Goal: Information Seeking & Learning: Understand process/instructions

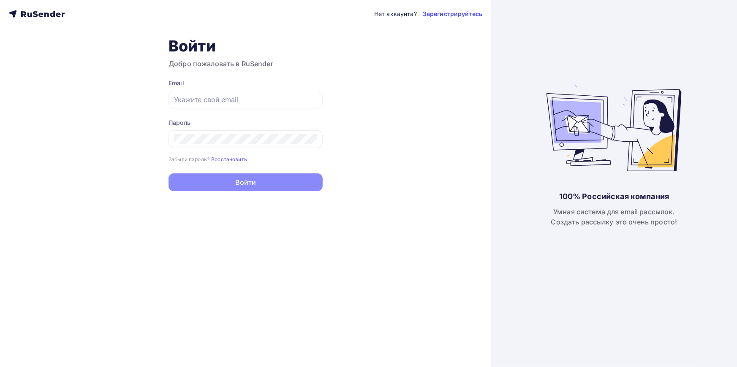
type input "kolodkishoes@yandex.ru"
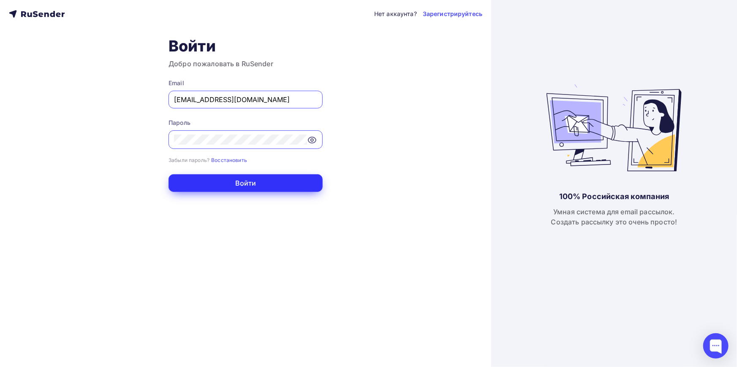
click at [236, 181] on button "Войти" at bounding box center [245, 183] width 154 height 18
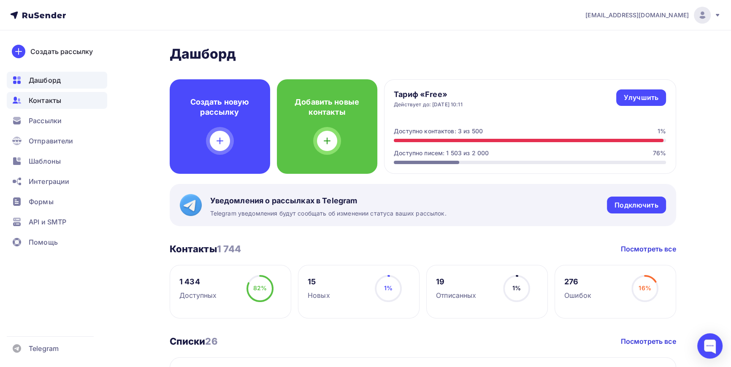
click at [52, 103] on span "Контакты" at bounding box center [45, 100] width 33 height 10
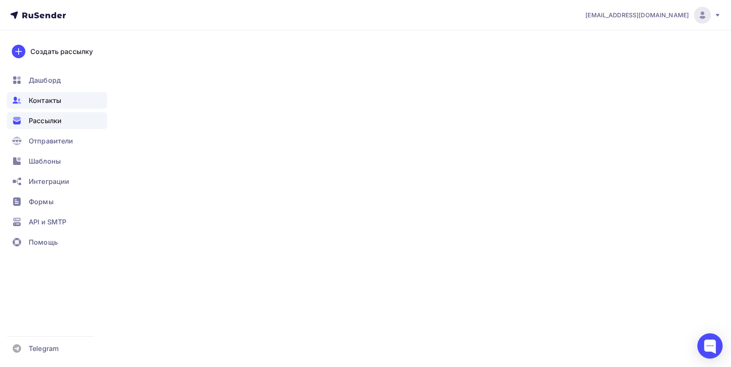
click at [47, 125] on span "Рассылки" at bounding box center [45, 121] width 33 height 10
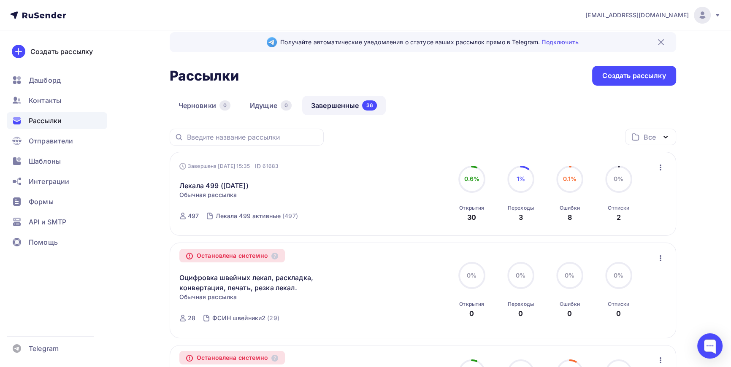
scroll to position [76, 0]
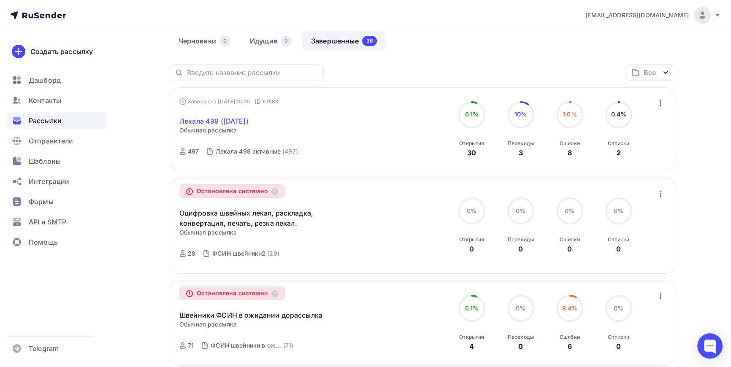
click at [209, 121] on link "Лекала 499 (06-10-2025)" at bounding box center [213, 121] width 69 height 10
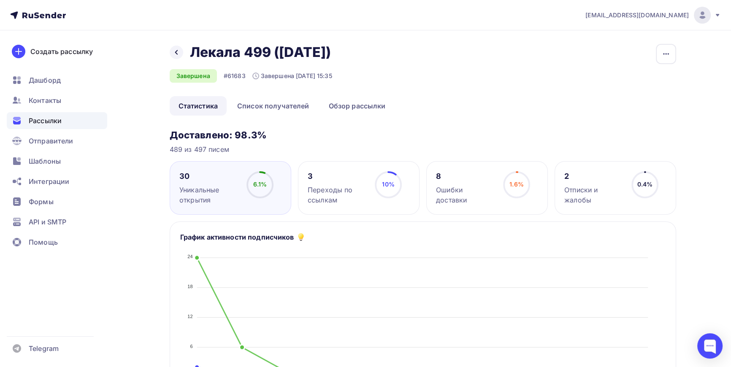
click at [437, 60] on div "Назад Лекала 499 (06-10-2025) Лекала 499 (06-10-2025) Завершена #61683 Завершен…" at bounding box center [423, 70] width 507 height 52
click at [36, 15] on icon at bounding box center [36, 15] width 5 height 6
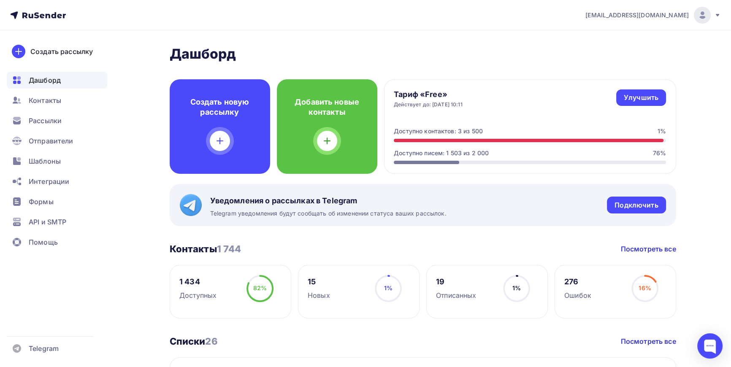
click at [444, 105] on div "Действует до: 01.11.2025, 10:11" at bounding box center [428, 104] width 69 height 7
click at [649, 99] on div "Улучшить" at bounding box center [641, 98] width 35 height 10
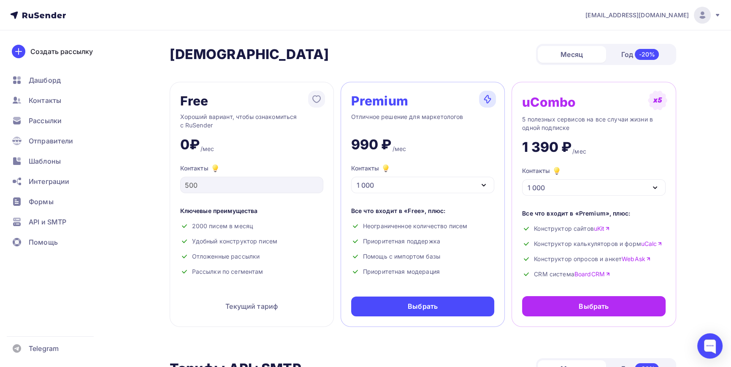
click at [457, 184] on div "1 000" at bounding box center [422, 185] width 143 height 16
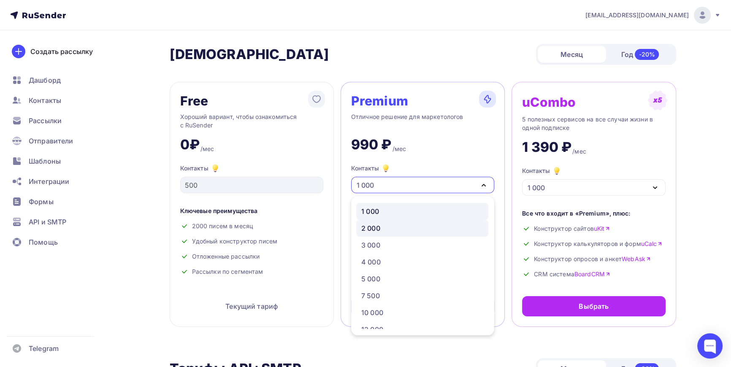
click at [384, 226] on div "2 000" at bounding box center [422, 228] width 122 height 10
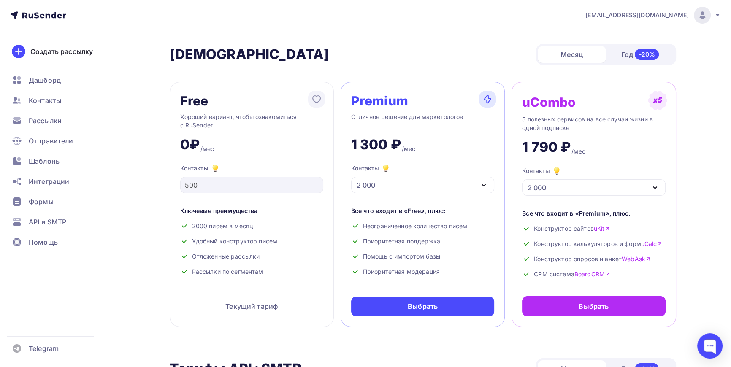
click at [418, 184] on div "2 000" at bounding box center [422, 185] width 143 height 16
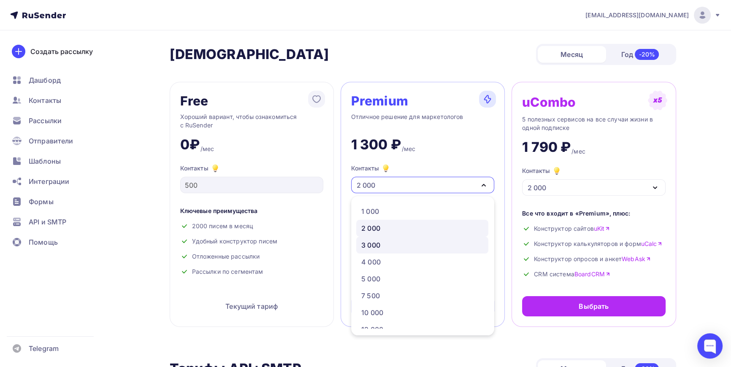
click at [379, 242] on div "3 000" at bounding box center [370, 245] width 19 height 10
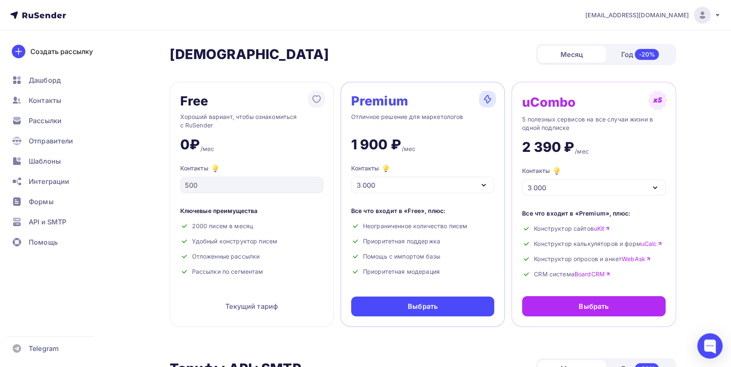
click at [386, 187] on div "3 000" at bounding box center [422, 185] width 143 height 16
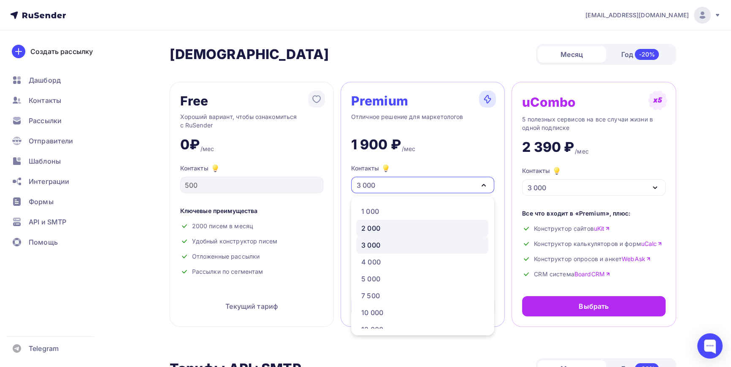
click at [380, 226] on div "2 000" at bounding box center [370, 228] width 19 height 10
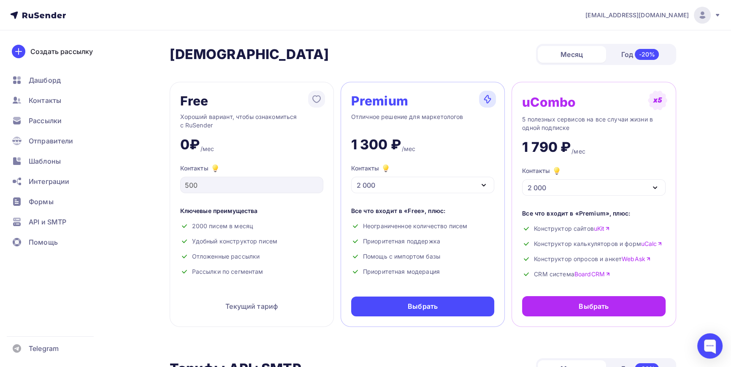
click at [335, 158] on div "Free Хороший вариант, чтобы ознакомиться с RuSender 0₽ /мес Контакты 500 Ключев…" at bounding box center [423, 204] width 507 height 245
click at [45, 122] on span "Рассылки" at bounding box center [45, 121] width 33 height 10
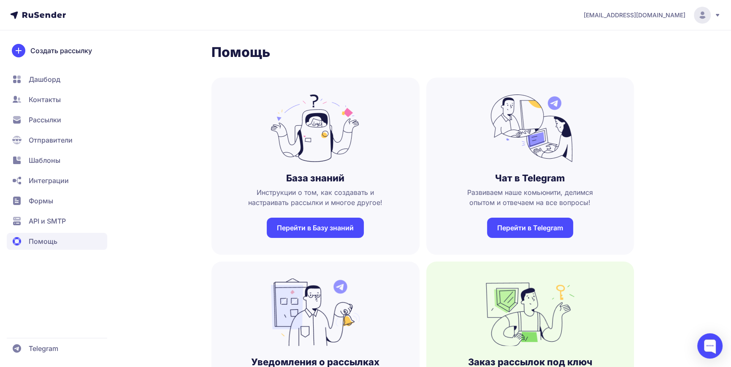
click at [319, 228] on link "Перейти в Базу знаний" at bounding box center [315, 228] width 97 height 20
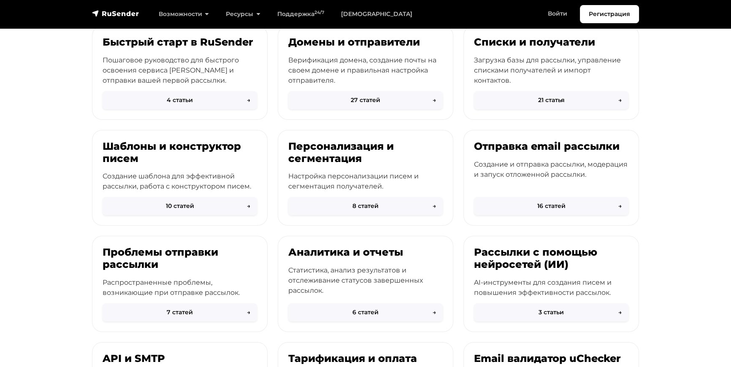
scroll to position [115, 0]
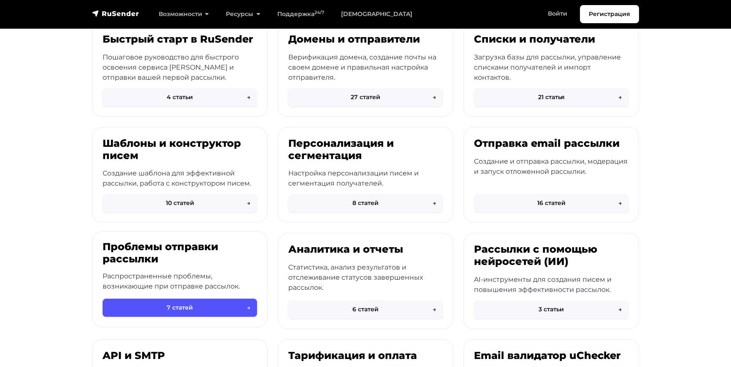
click at [182, 306] on button "7 статей →" at bounding box center [180, 308] width 155 height 18
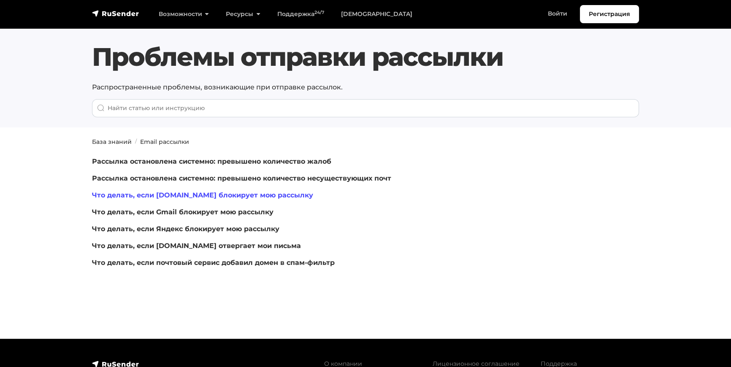
click at [228, 194] on link "Что делать, если Mail.ru блокирует мою рассылку" at bounding box center [202, 195] width 221 height 8
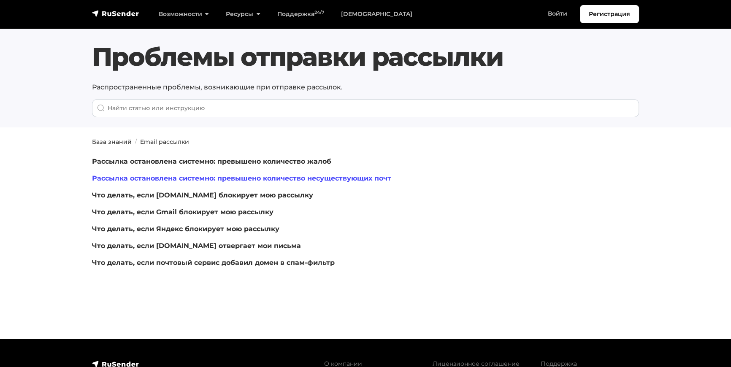
click at [232, 177] on link "Рассылка остановлена системно: превышено количество несуществующих почт" at bounding box center [241, 178] width 299 height 8
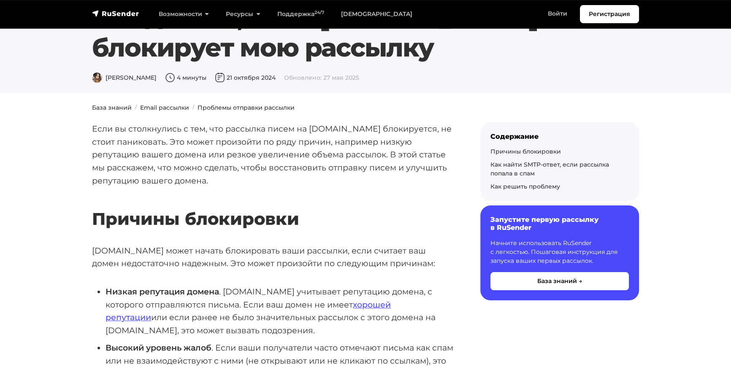
scroll to position [38, 0]
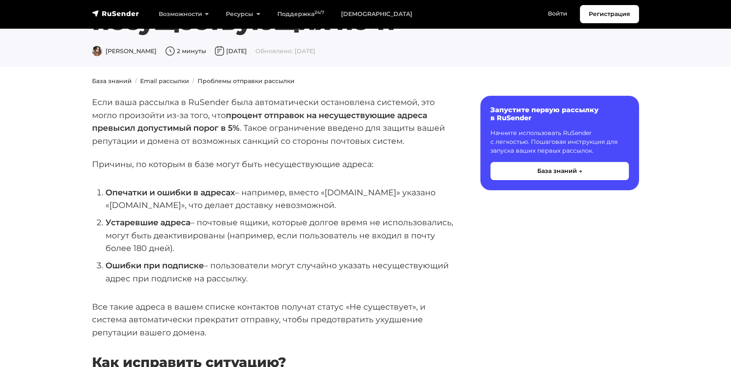
scroll to position [76, 0]
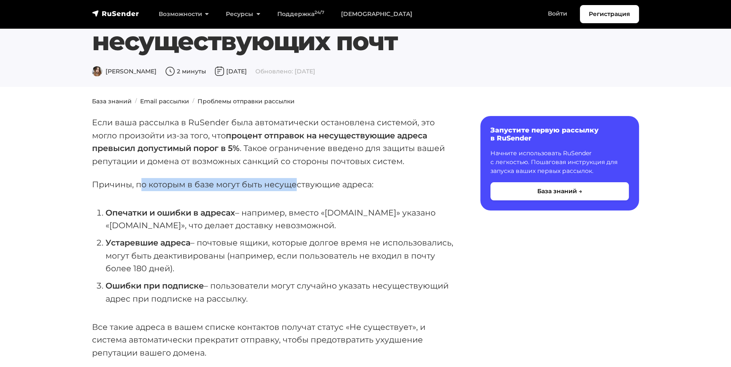
drag, startPoint x: 143, startPoint y: 184, endPoint x: 296, endPoint y: 185, distance: 152.9
click at [296, 185] on p "Причины, по которым в базе могут быть несуществующие адреса:" at bounding box center [272, 184] width 361 height 13
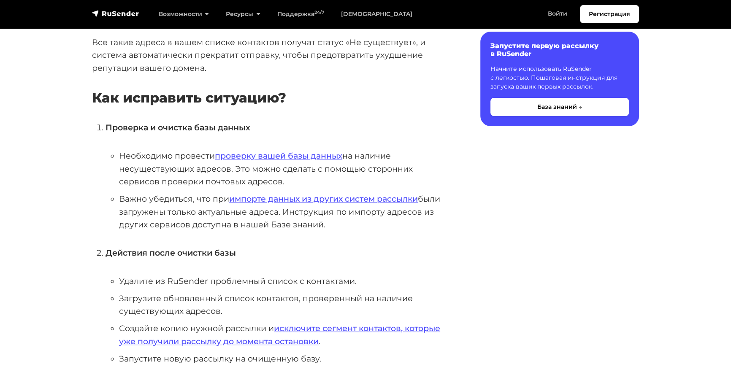
scroll to position [384, 0]
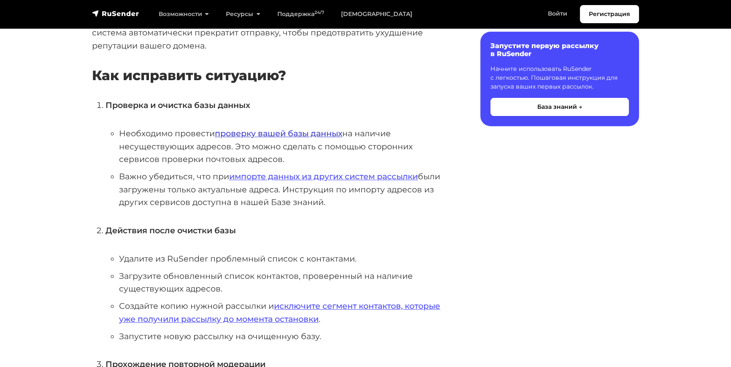
click at [303, 131] on link "проверку вашей базы данных" at bounding box center [279, 133] width 128 height 10
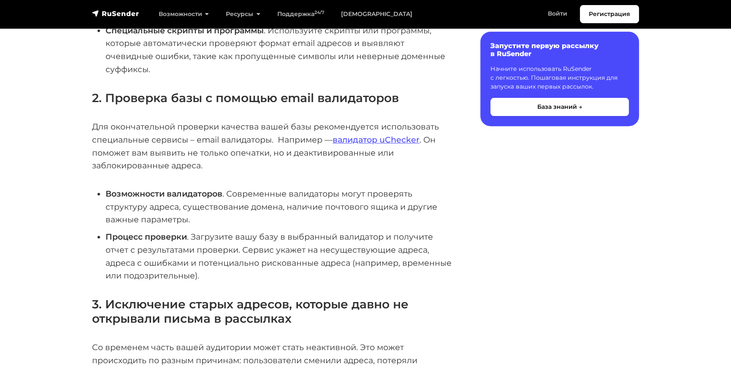
scroll to position [384, 0]
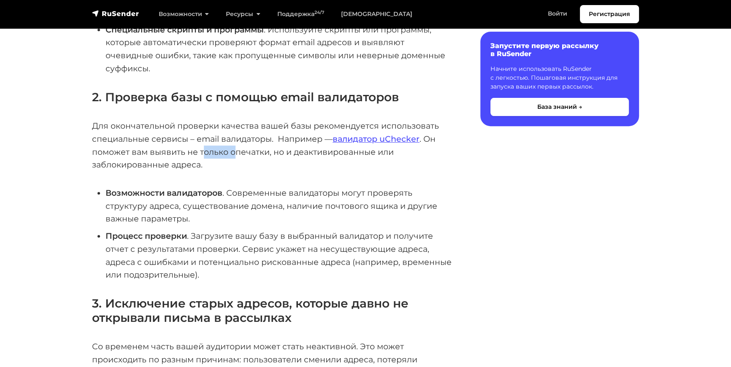
drag, startPoint x: 202, startPoint y: 139, endPoint x: 235, endPoint y: 139, distance: 32.9
click at [235, 139] on p "Для окончательной проверки качества вашей базы рекомендуется использовать специ…" at bounding box center [272, 146] width 361 height 52
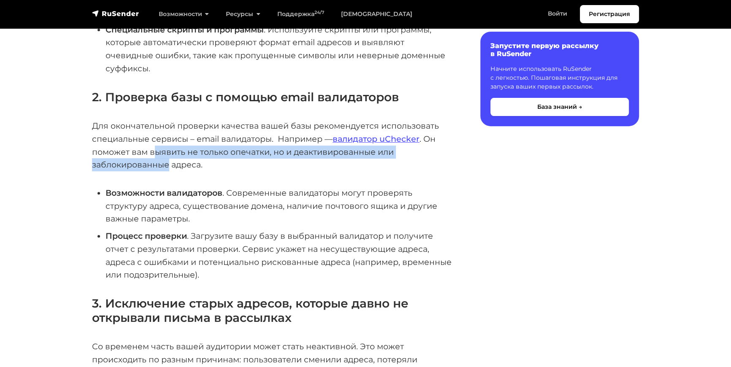
drag, startPoint x: 153, startPoint y: 139, endPoint x: 168, endPoint y: 154, distance: 20.9
click at [168, 154] on p "Для окончательной проверки качества вашей базы рекомендуется использовать специ…" at bounding box center [272, 146] width 361 height 52
click at [168, 153] on p "Для окончательной проверки качества вашей базы рекомендуется использовать специ…" at bounding box center [272, 146] width 361 height 52
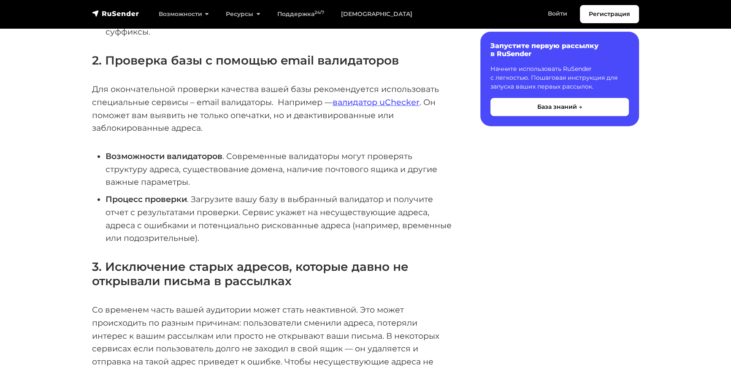
scroll to position [422, 0]
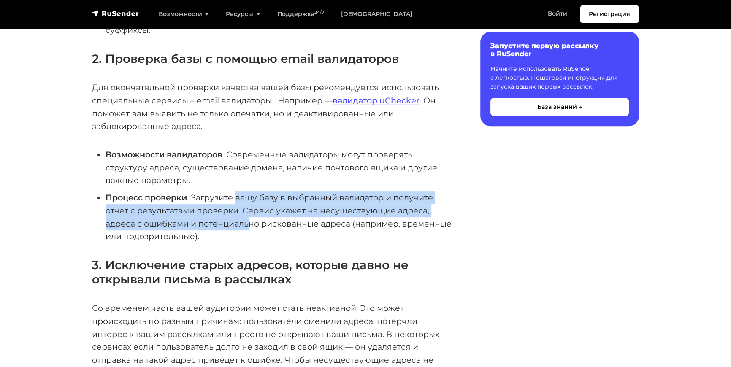
drag, startPoint x: 236, startPoint y: 185, endPoint x: 247, endPoint y: 215, distance: 31.1
click at [247, 215] on li "Процесс проверки . Загрузите вашу базу в выбранный валидатор и получите отчет с…" at bounding box center [280, 217] width 348 height 52
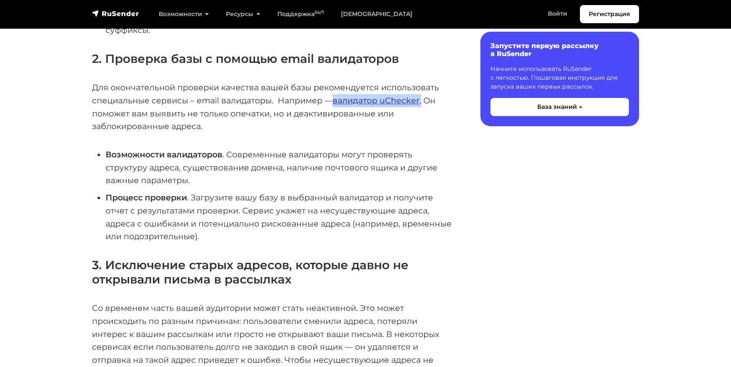
drag, startPoint x: 424, startPoint y: 87, endPoint x: 336, endPoint y: 88, distance: 88.7
click at [336, 88] on p "Для окончательной проверки качества вашей базы рекомендуется использовать специ…" at bounding box center [272, 107] width 361 height 52
copy p "валидатор uChecker ."
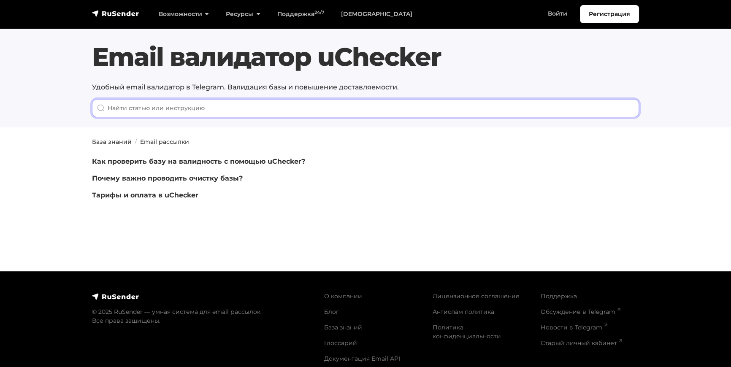
click at [179, 108] on input "When autocomplete results are available use up and down arrows to review and en…" at bounding box center [365, 108] width 547 height 18
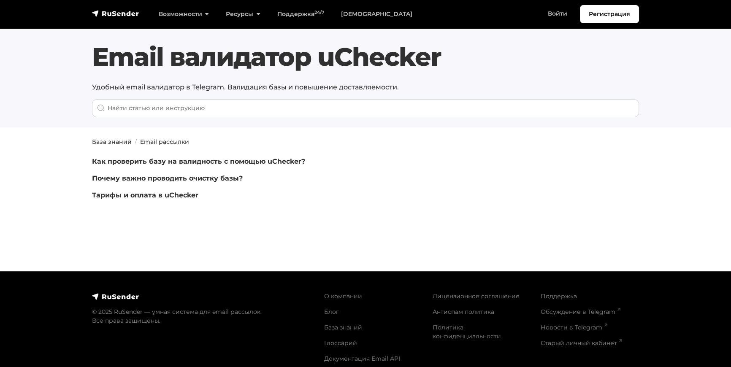
click at [173, 87] on p "Удобный email валидатор в Telegram. Валидация базы и повышение доставляемости." at bounding box center [365, 87] width 547 height 10
click at [237, 161] on link "Как проверить базу на валидность с помощью uChecker?" at bounding box center [198, 162] width 213 height 8
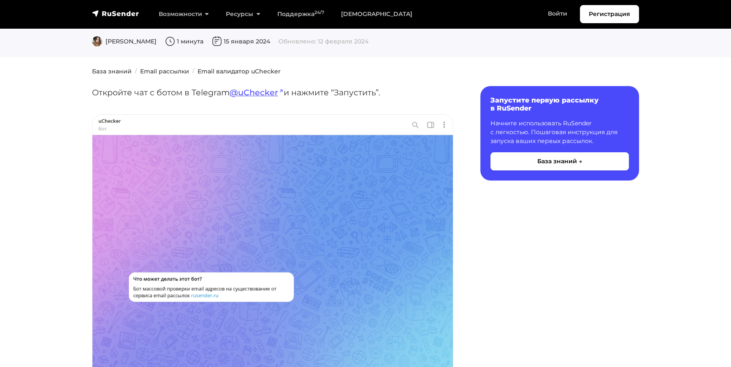
scroll to position [76, 0]
click at [264, 91] on link "@uChecker" at bounding box center [257, 92] width 54 height 10
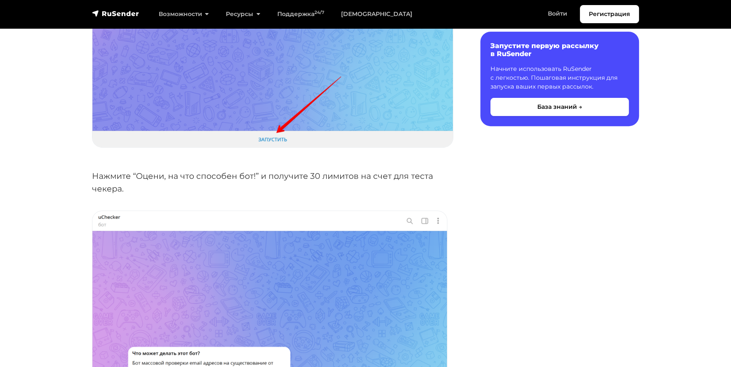
scroll to position [384, 0]
click at [212, 173] on p "Нажмите “Оцени, на что способен бот!” и получите 30 лимитов на счет для теста ч…" at bounding box center [272, 182] width 361 height 26
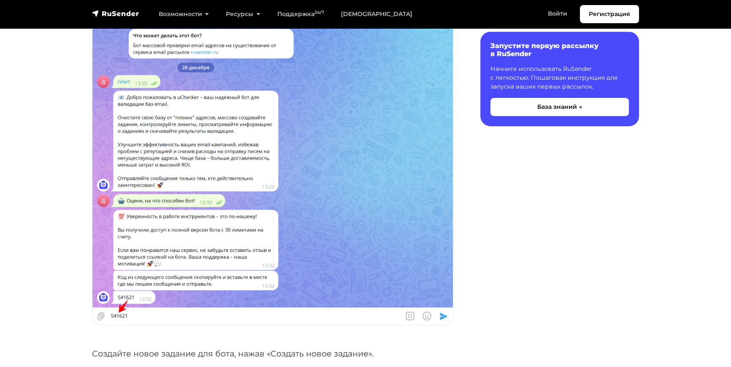
scroll to position [998, 0]
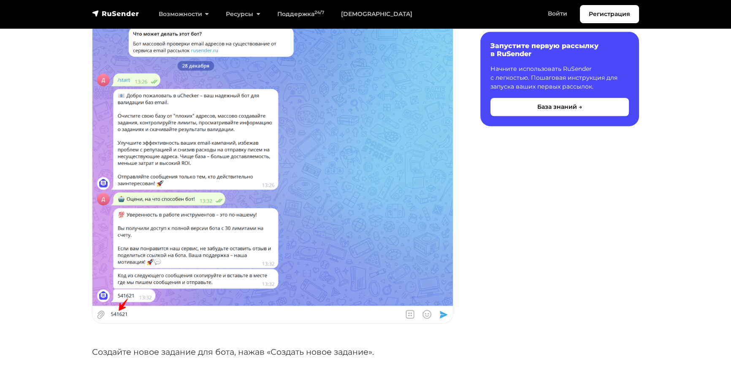
click at [330, 166] on img at bounding box center [272, 153] width 361 height 341
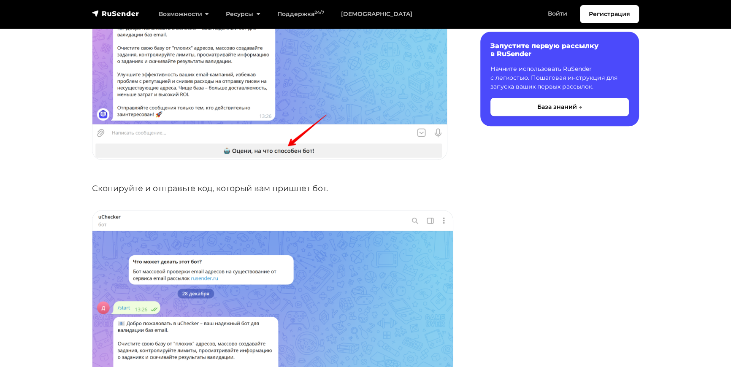
scroll to position [806, 0]
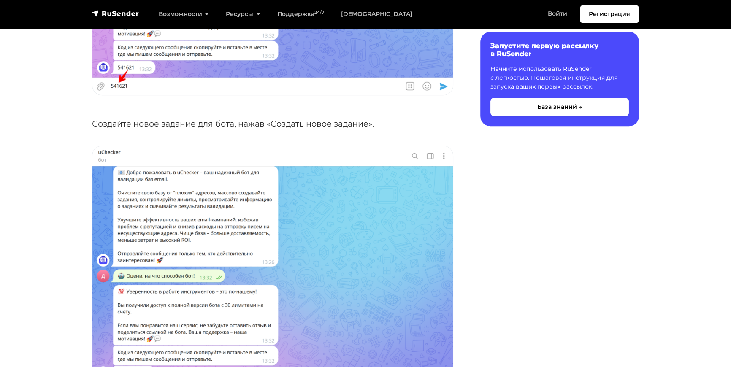
scroll to position [1228, 0]
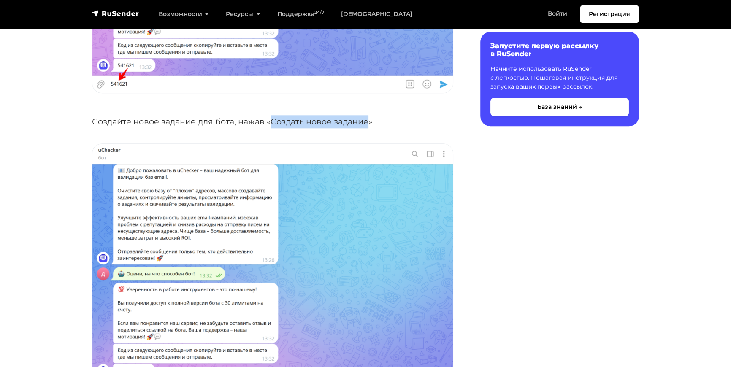
drag, startPoint x: 272, startPoint y: 122, endPoint x: 369, endPoint y: 125, distance: 97.6
click at [369, 125] on p "Создайте новое задание для бота, нажав «Создать новое задание»." at bounding box center [272, 121] width 361 height 13
copy p "Создать новое задание"
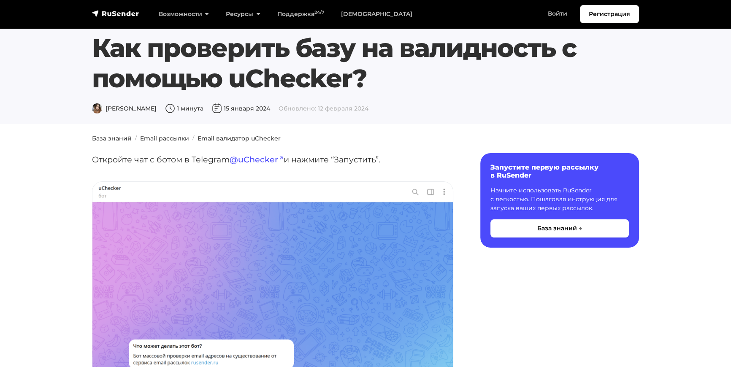
scroll to position [0, 0]
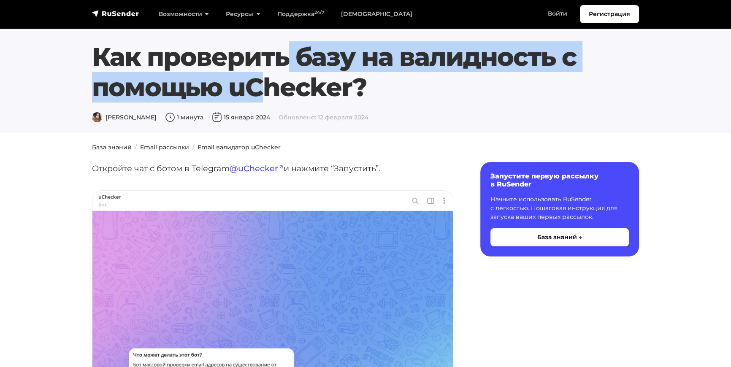
drag, startPoint x: 94, startPoint y: 57, endPoint x: 552, endPoint y: 71, distance: 458.4
click at [552, 71] on h1 "Как проверить базу на валидность с помощью uChecker?" at bounding box center [365, 72] width 547 height 61
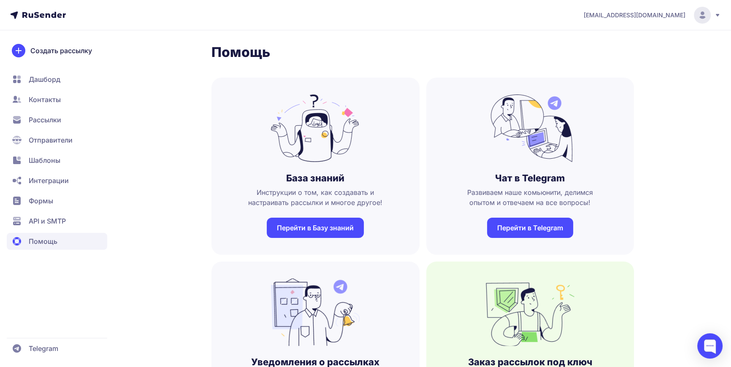
click at [696, 14] on circle at bounding box center [702, 15] width 17 height 17
click at [612, 41] on span "Аккаунт" at bounding box center [609, 41] width 27 height 10
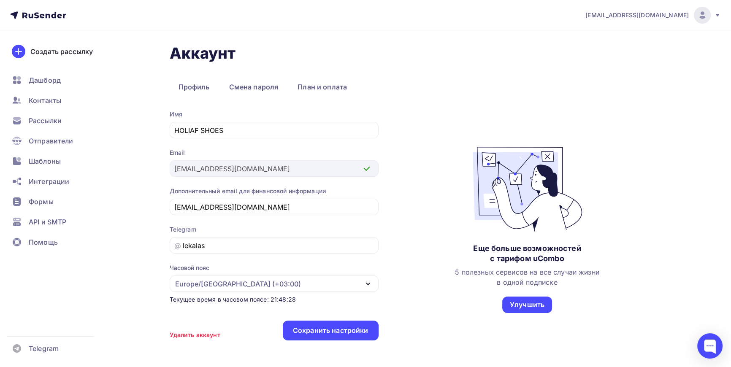
click at [166, 165] on div "Аккаунт Профиль Смена пароля План и оплата Профиль Смена пароля План и оплата И…" at bounding box center [366, 218] width 692 height 377
